Goal: Task Accomplishment & Management: Use online tool/utility

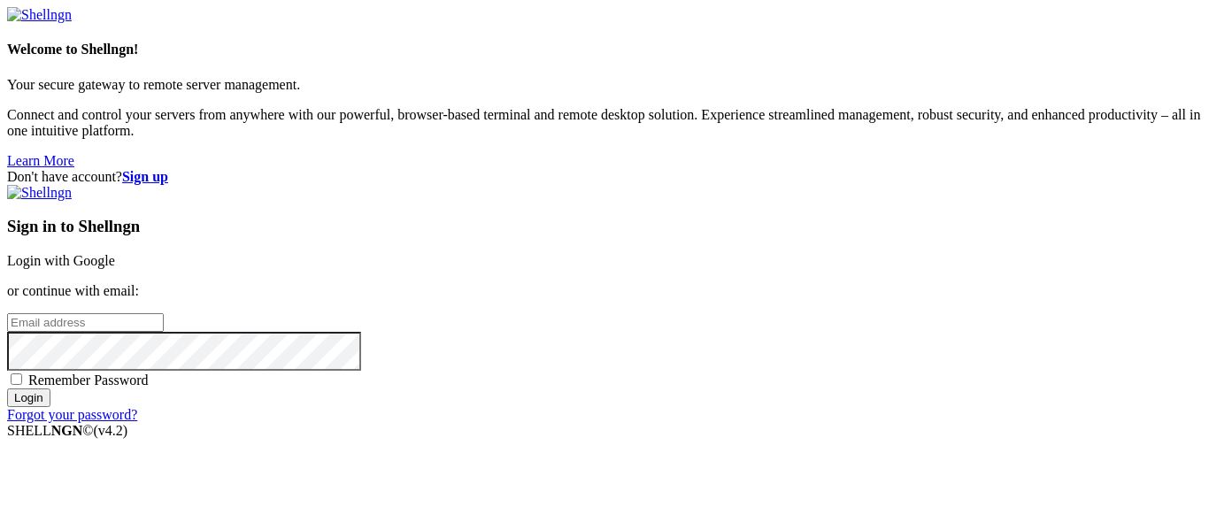
click at [164, 313] on input "email" at bounding box center [85, 322] width 157 height 19
click at [7, 388] on input "Login" at bounding box center [28, 397] width 43 height 19
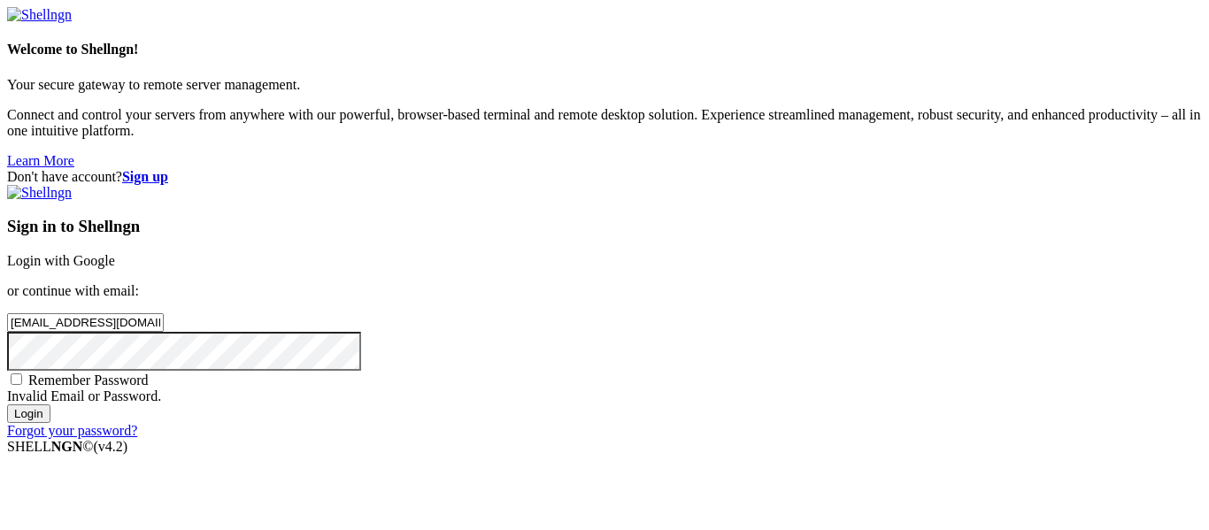
click at [7, 404] on input "Login" at bounding box center [28, 413] width 43 height 19
click at [164, 313] on input "ashaandalgliesh@gmai.com" at bounding box center [85, 322] width 157 height 19
type input "ashaandalgliesh@gmail.com"
click at [50, 423] on input "Login" at bounding box center [28, 413] width 43 height 19
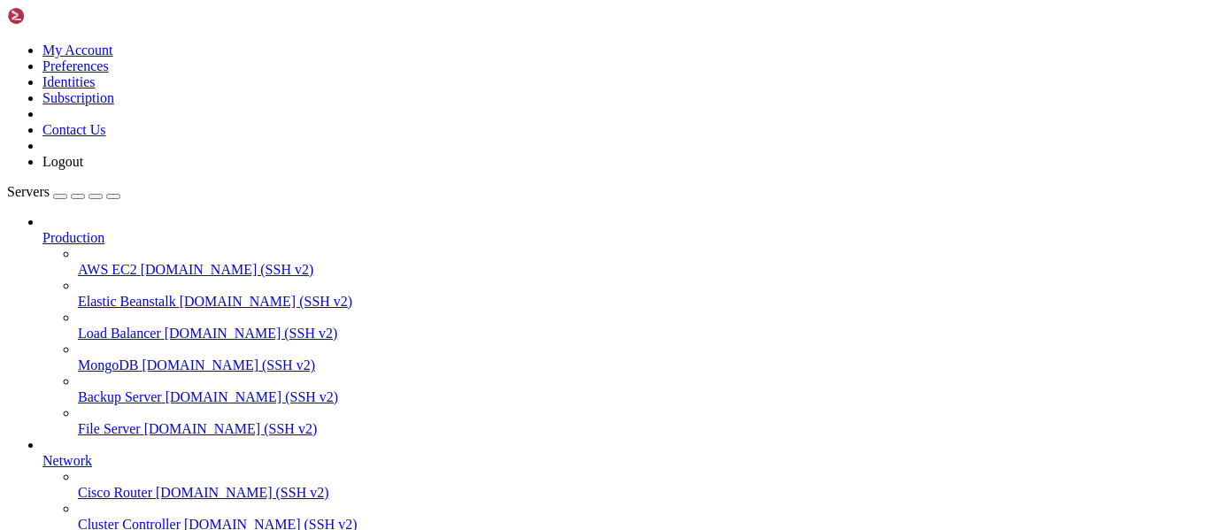
scroll to position [184, 0]
drag, startPoint x: 50, startPoint y: 1200, endPoint x: 19, endPoint y: 1156, distance: 54.5
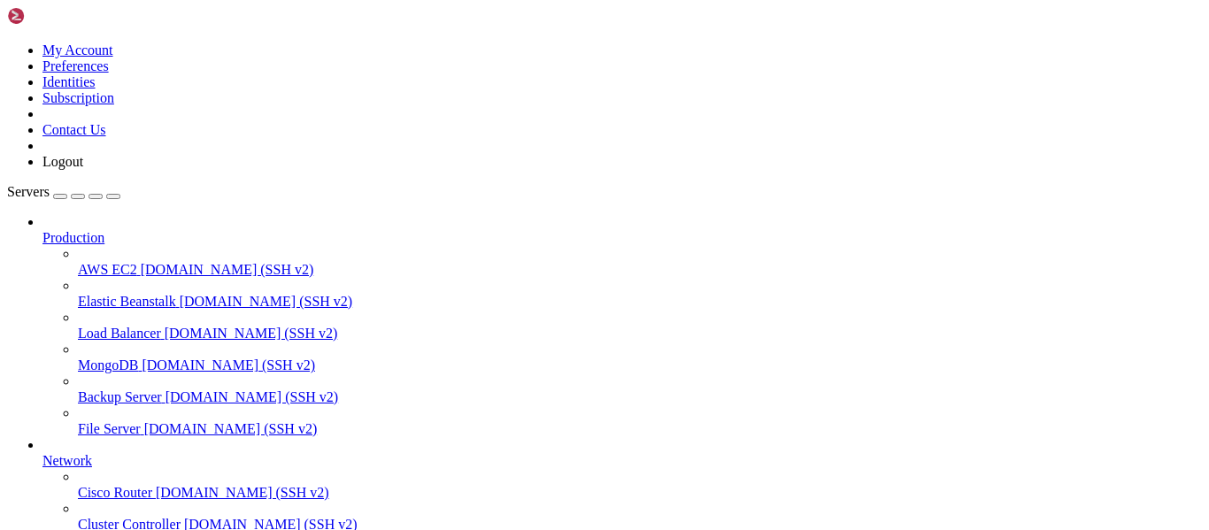
drag, startPoint x: 16, startPoint y: 1034, endPoint x: 117, endPoint y: 1189, distance: 184.8
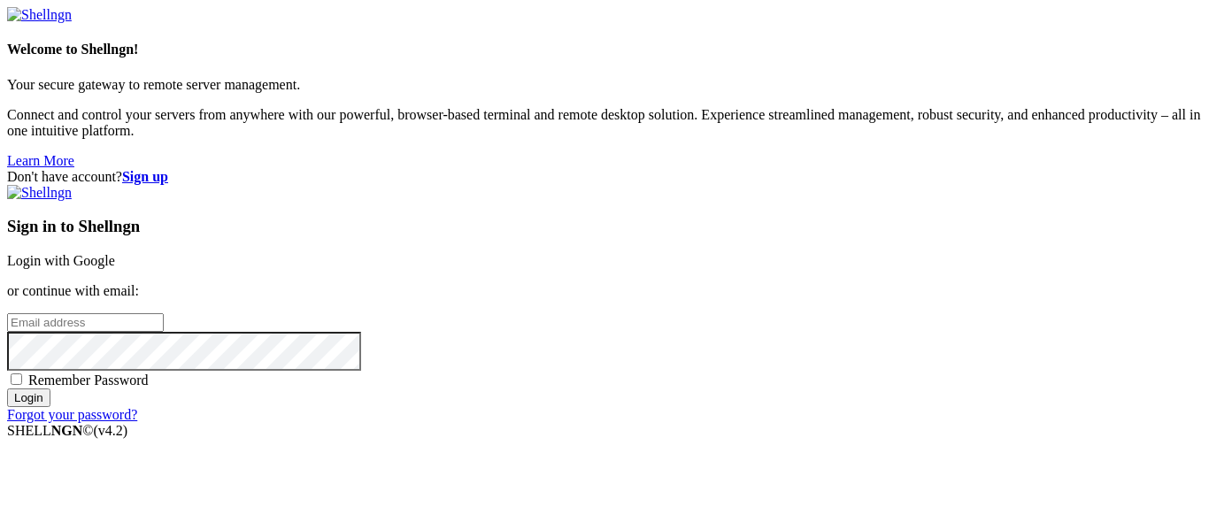
scroll to position [2, 0]
click at [164, 313] on input "email" at bounding box center [85, 322] width 157 height 19
type input "ashaandalgliesh@gmail.com"
click at [7, 388] on input "Login" at bounding box center [28, 397] width 43 height 19
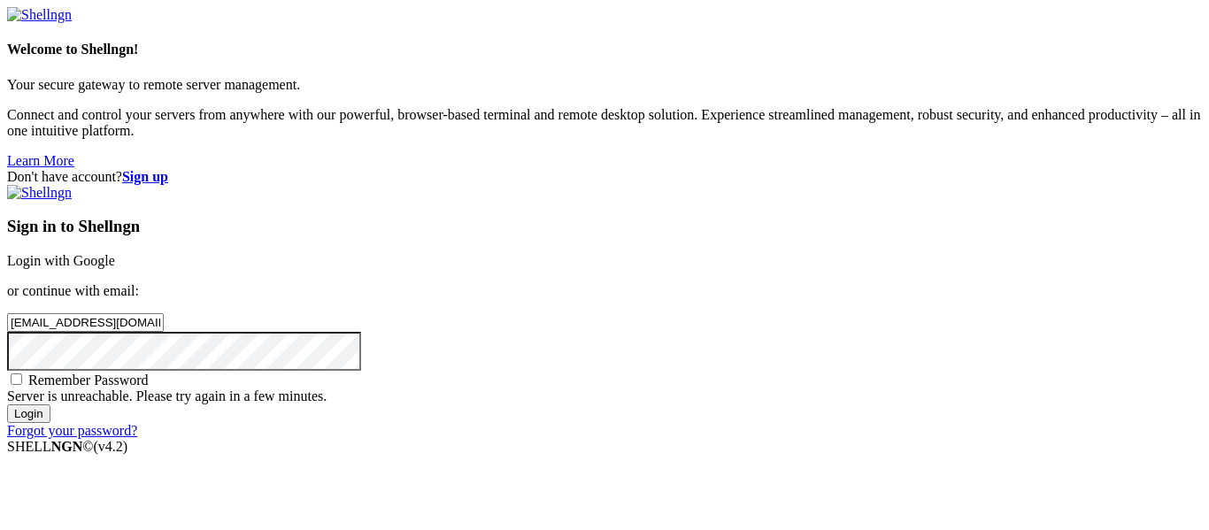
click at [928, 225] on div "Sign in to Shellngn Login with Google or continue with email: ashaandalgliesh@g…" at bounding box center [604, 312] width 1195 height 254
click at [50, 423] on input "Login" at bounding box center [28, 413] width 43 height 19
click at [7, 404] on input "Login" at bounding box center [28, 413] width 43 height 19
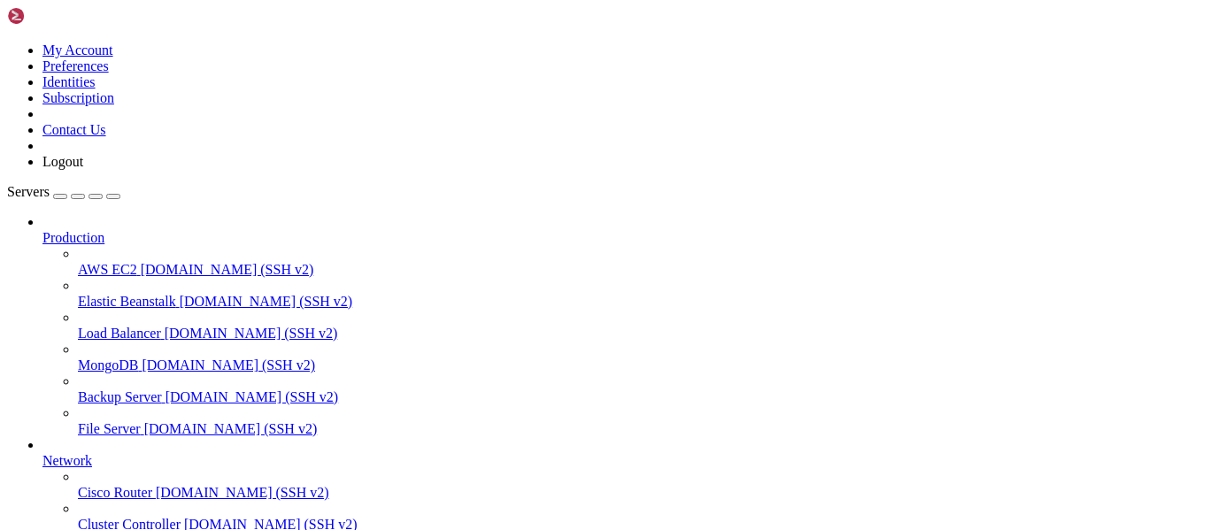
scroll to position [1991, 0]
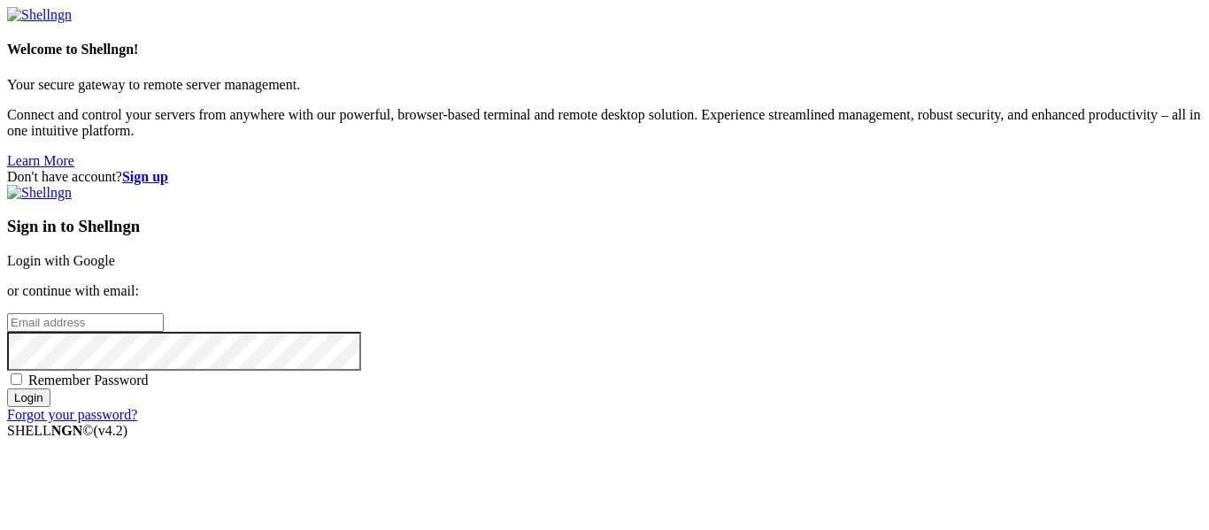
click at [164, 313] on input "email" at bounding box center [85, 322] width 157 height 19
type input "ashaandalgliesh@gmail.com"
click at [7, 388] on input "Login" at bounding box center [28, 397] width 43 height 19
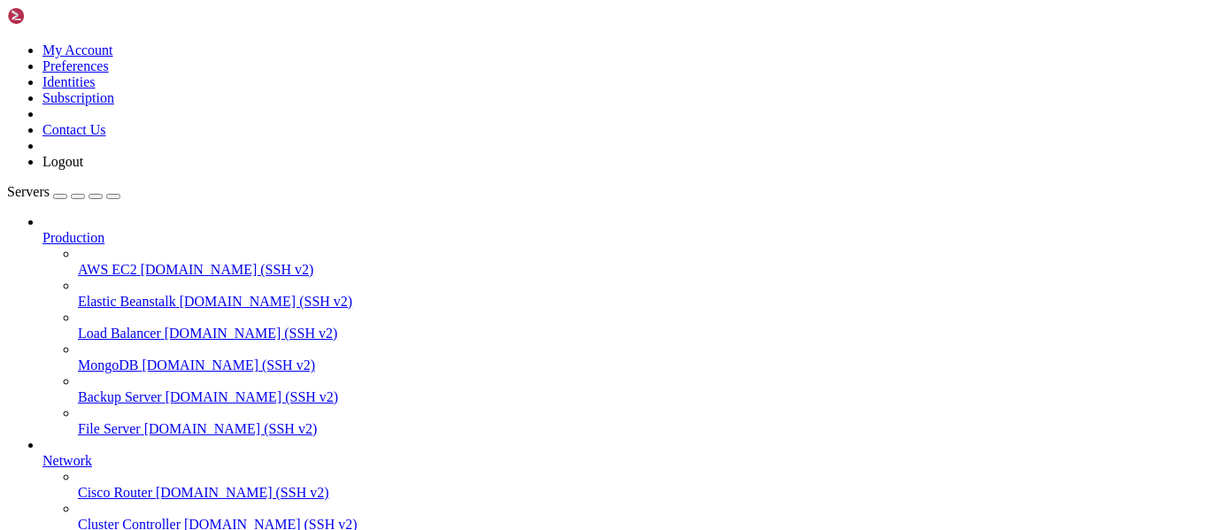
scroll to position [9541, 0]
drag, startPoint x: 434, startPoint y: 1300, endPoint x: 688, endPoint y: 1404, distance: 275.4
drag, startPoint x: 707, startPoint y: 1383, endPoint x: 721, endPoint y: 1389, distance: 15.5
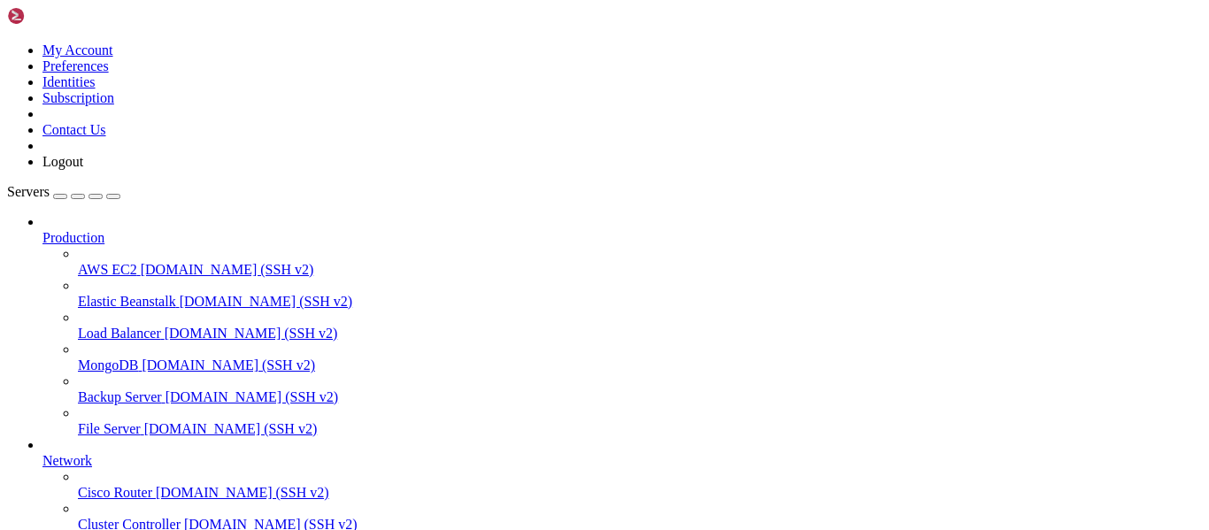
drag, startPoint x: 932, startPoint y: 1304, endPoint x: 410, endPoint y: 1301, distance: 522.1
copy x-row "ACME account has empty status; registering account with ACME server"
drag, startPoint x: 58, startPoint y: 1367, endPoint x: 116, endPoint y: 1477, distance: 123.9
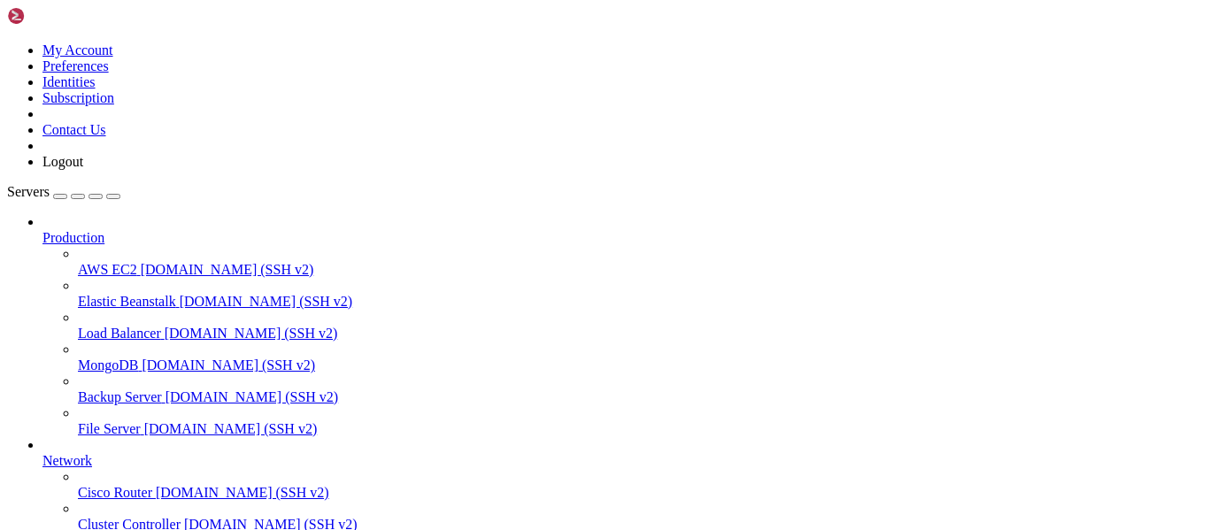
drag, startPoint x: 12, startPoint y: 1017, endPoint x: 158, endPoint y: 1139, distance: 189.7
drag, startPoint x: 18, startPoint y: 1017, endPoint x: 218, endPoint y: 1361, distance: 398.1
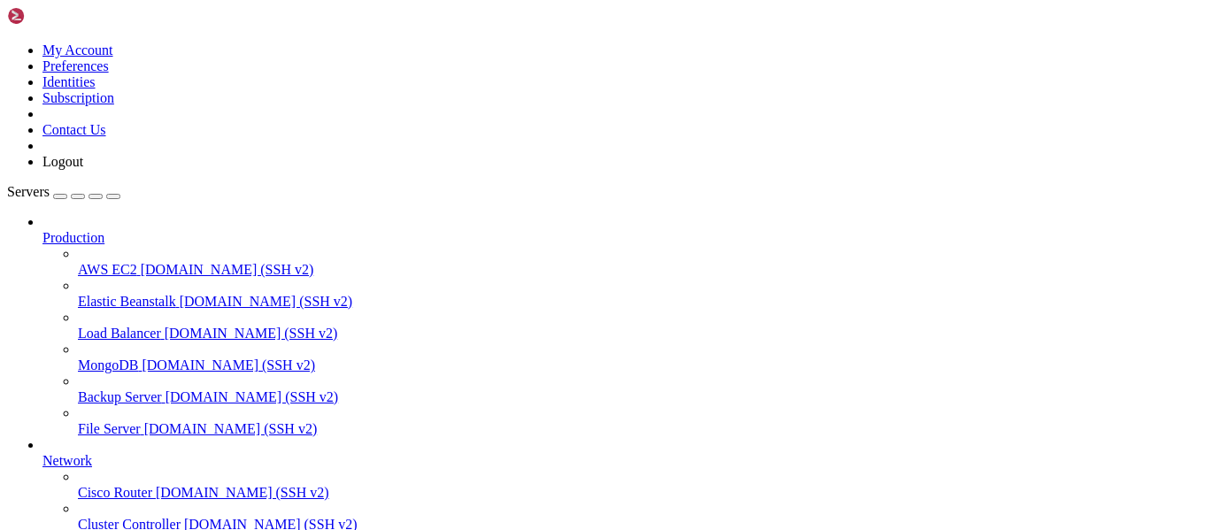
copy div "# === Jellyfin === } encode gzip tls [EMAIL_ADDRESS][DOMAIN_NAME] } # === Aiysh…"
drag, startPoint x: 704, startPoint y: 1372, endPoint x: 14, endPoint y: 1014, distance: 777.3
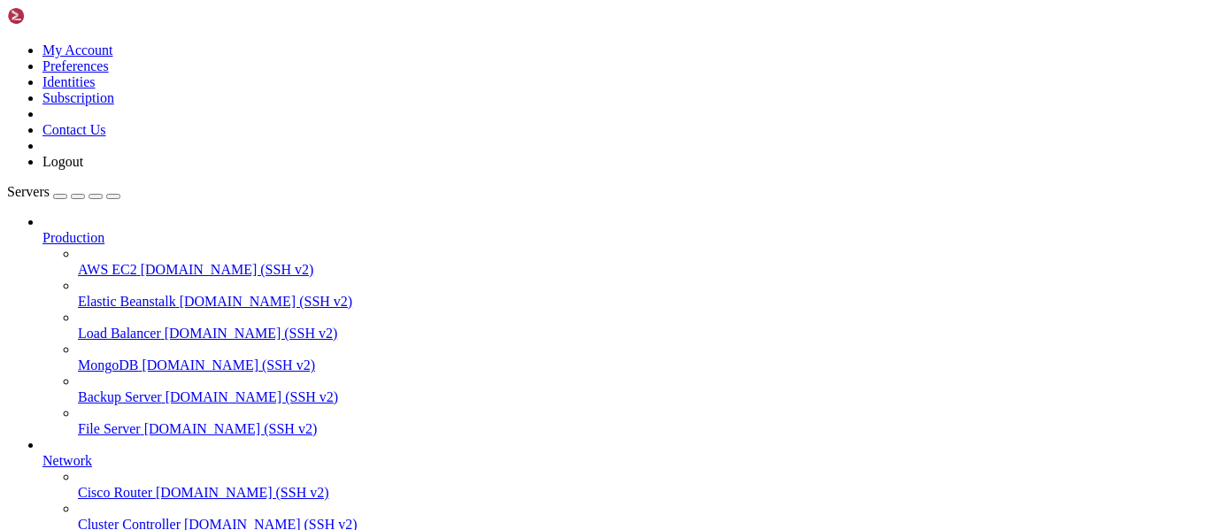
copy div "The following NEW packages will be installed: bind9-dnsutils bind9-host bind9-l…"
drag, startPoint x: 14, startPoint y: 1289, endPoint x: 976, endPoint y: 1387, distance: 966.8
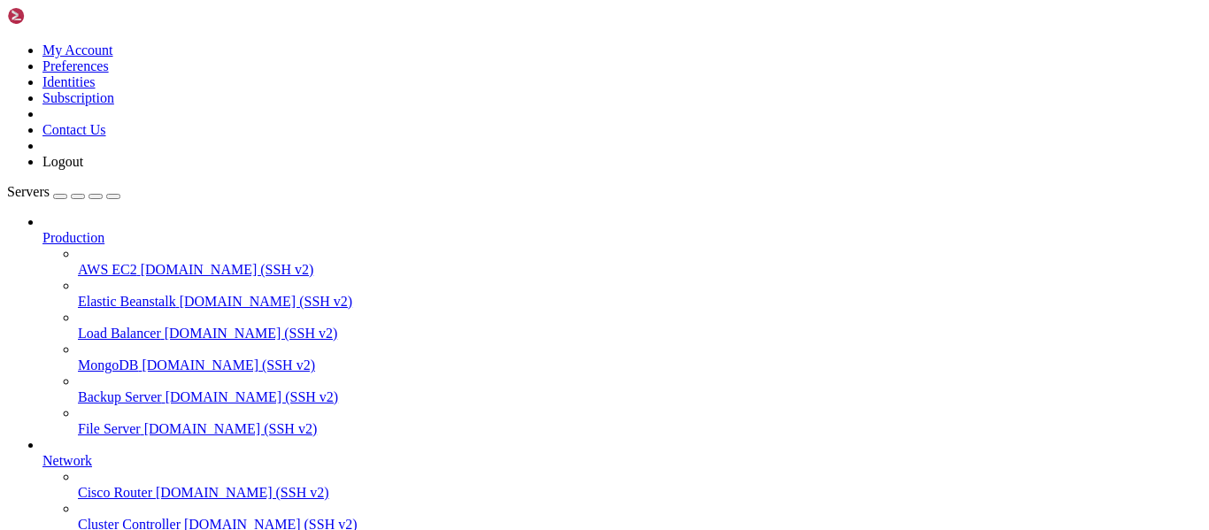
copy div "ashaan@jellyfin : /etc/caddy $ sudo apt-get update Ign:1 [URL][DOMAIN_NAME] boo…"
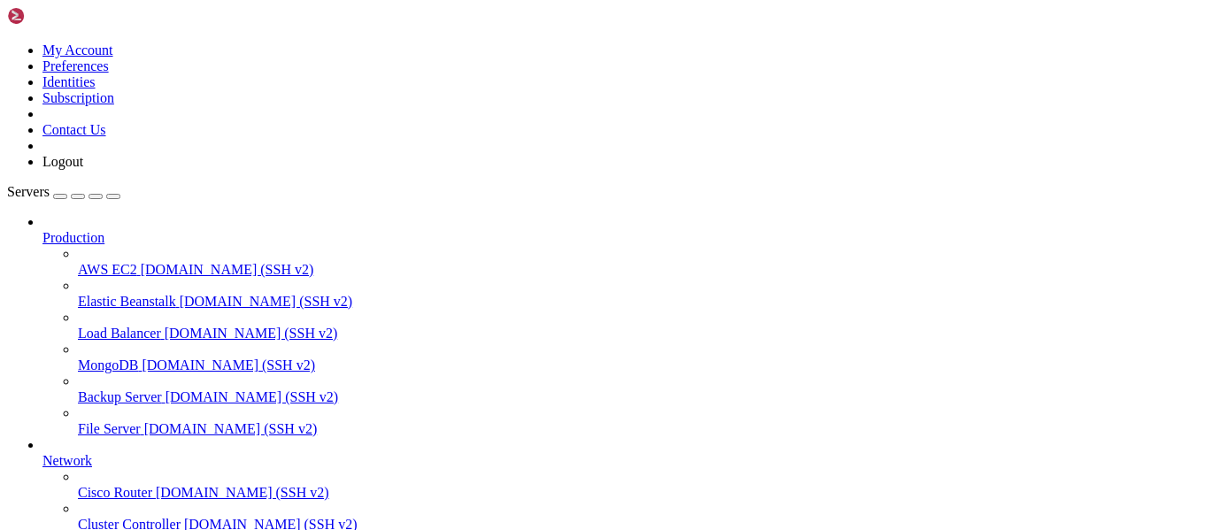
scroll to position [13650, 0]
